Goal: Information Seeking & Learning: Learn about a topic

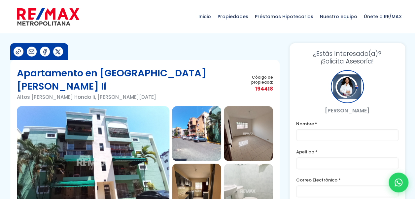
click at [135, 110] on img at bounding box center [93, 162] width 152 height 112
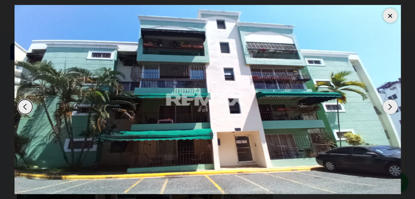
click at [390, 103] on div "Next slide" at bounding box center [390, 106] width 15 height 15
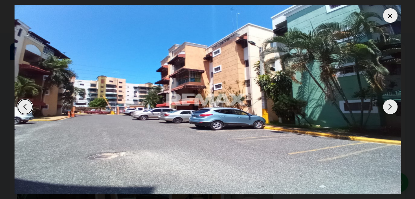
click at [390, 103] on div "Next slide" at bounding box center [390, 106] width 15 height 15
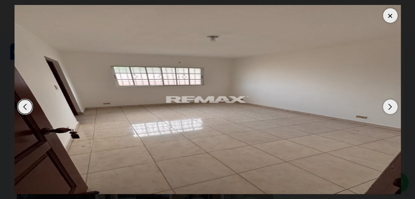
click at [390, 103] on div "Next slide" at bounding box center [390, 106] width 15 height 15
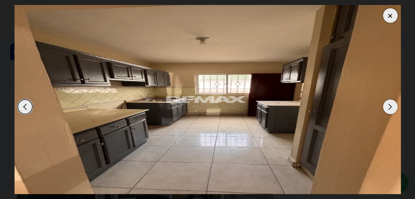
click at [390, 108] on div "Next slide" at bounding box center [390, 106] width 15 height 15
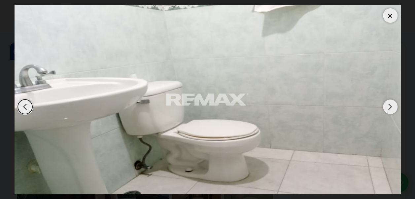
click at [390, 108] on div "Next slide" at bounding box center [390, 106] width 15 height 15
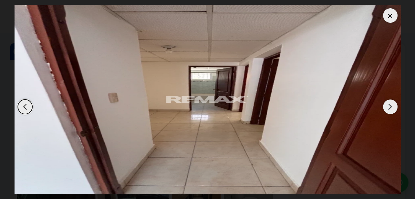
click at [390, 108] on div "Next slide" at bounding box center [390, 106] width 15 height 15
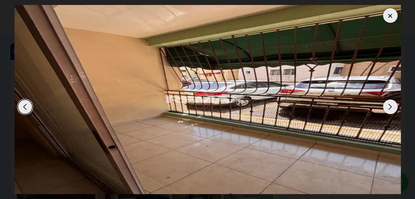
click at [390, 108] on div "Next slide" at bounding box center [390, 106] width 15 height 15
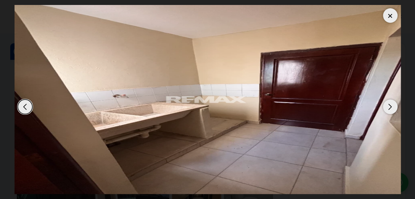
click at [390, 108] on div "Next slide" at bounding box center [390, 106] width 15 height 15
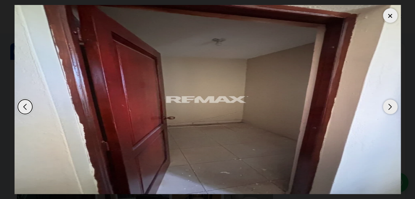
click at [390, 108] on div "Next slide" at bounding box center [390, 106] width 15 height 15
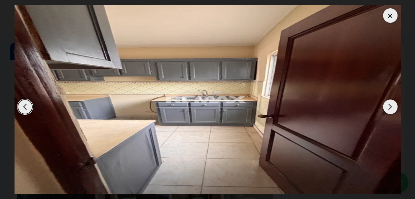
click at [390, 108] on div "Next slide" at bounding box center [390, 106] width 15 height 15
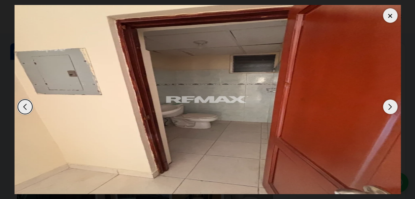
click at [390, 108] on div "Next slide" at bounding box center [390, 106] width 15 height 15
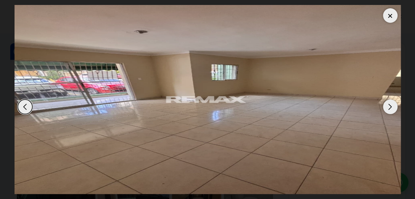
click at [390, 105] on div "Next slide" at bounding box center [390, 106] width 15 height 15
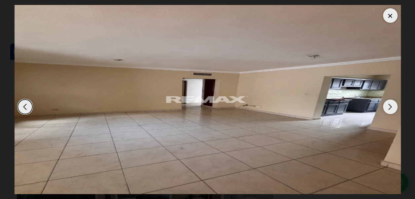
click at [390, 105] on div "Next slide" at bounding box center [390, 106] width 15 height 15
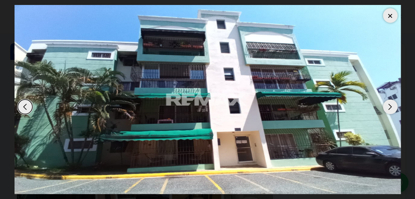
click at [389, 16] on div at bounding box center [390, 15] width 15 height 15
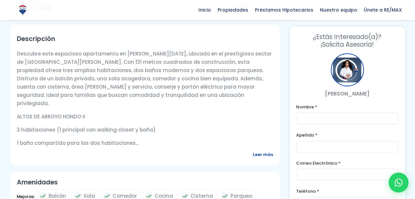
scroll to position [264, 0]
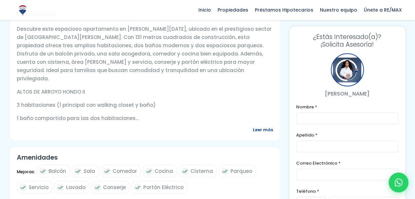
click at [261, 125] on span "Leer más" at bounding box center [263, 129] width 20 height 8
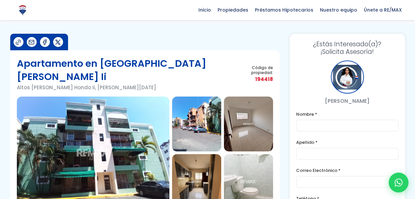
scroll to position [0, 0]
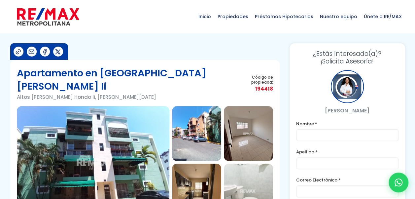
drag, startPoint x: 147, startPoint y: 83, endPoint x: 16, endPoint y: 87, distance: 130.7
click at [16, 87] on section "Apartamento en [GEOGRAPHIC_DATA][PERSON_NAME] [GEOGRAPHIC_DATA][PERSON_NAME], […" at bounding box center [144, 159] width 269 height 198
copy p "Altos [PERSON_NAME] Hondo Ii, [PERSON_NAME][DATE]"
